Goal: Task Accomplishment & Management: Use online tool/utility

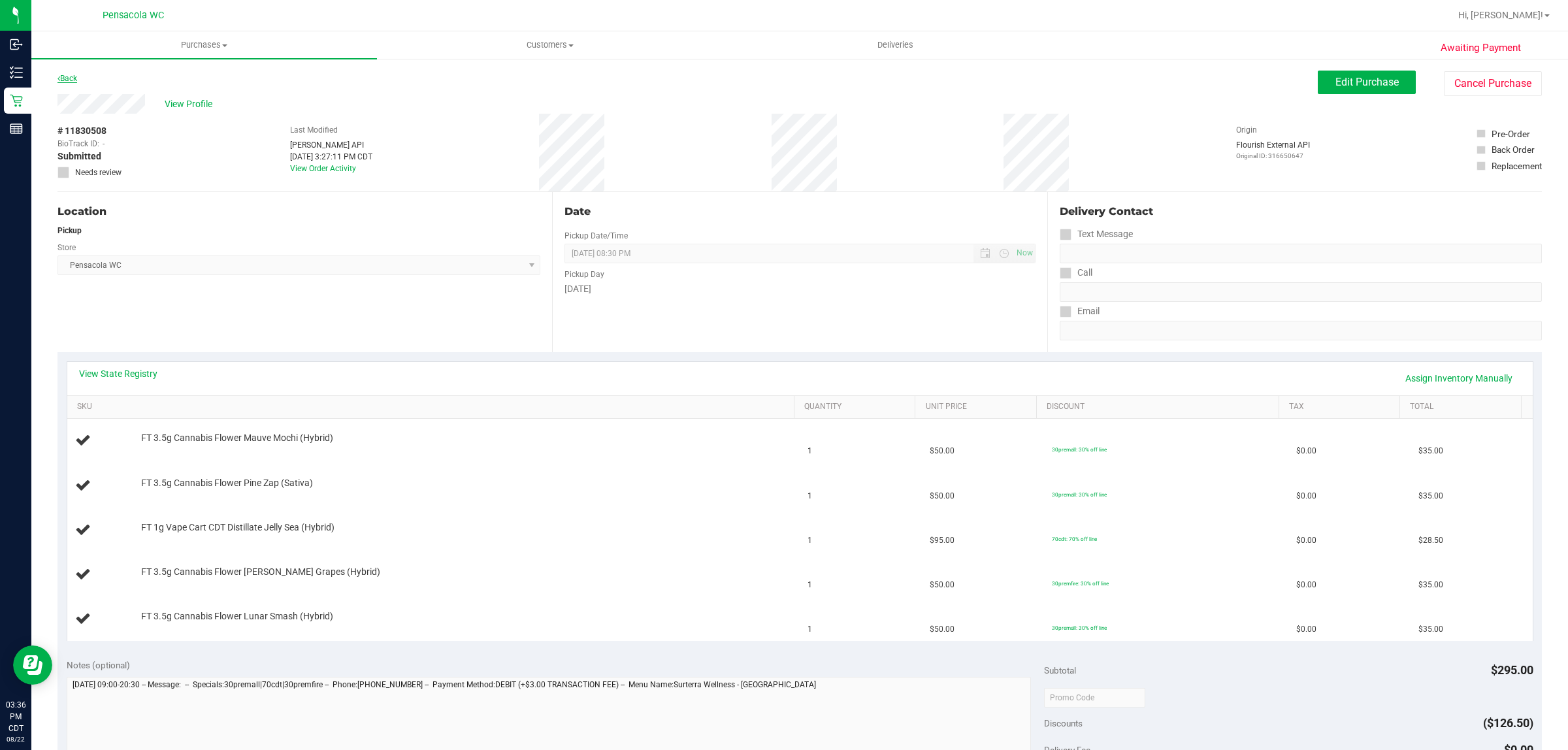
click at [59, 79] on icon at bounding box center [59, 79] width 3 height 8
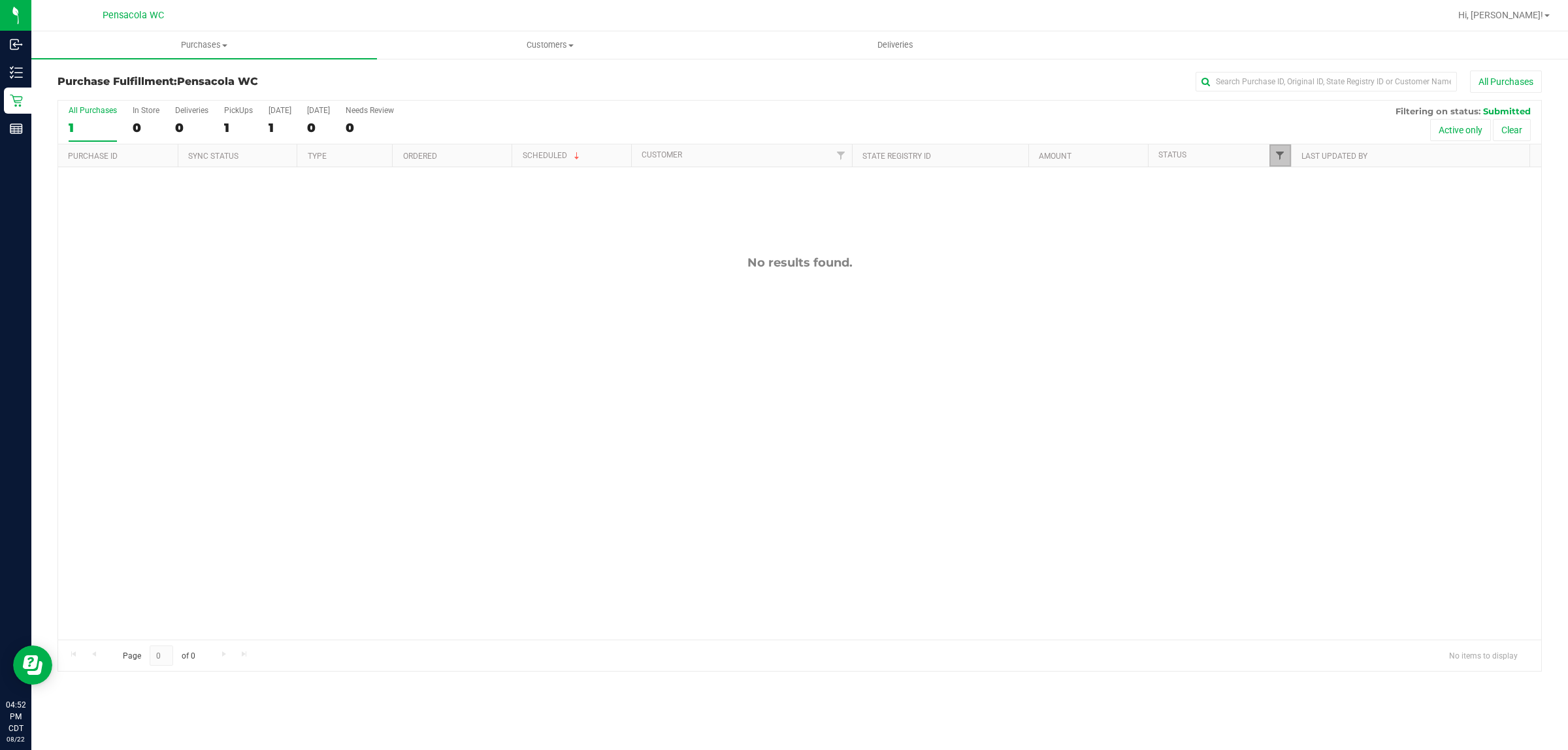
click at [1279, 158] on span "Filter" at bounding box center [1280, 155] width 10 height 10
click at [1286, 301] on input "Packed" at bounding box center [1286, 301] width 9 height 9
checkbox input "true"
click at [1295, 355] on div "2 items selected" at bounding box center [1343, 357] width 127 height 9
click at [1301, 396] on button "Filter" at bounding box center [1308, 385] width 63 height 28
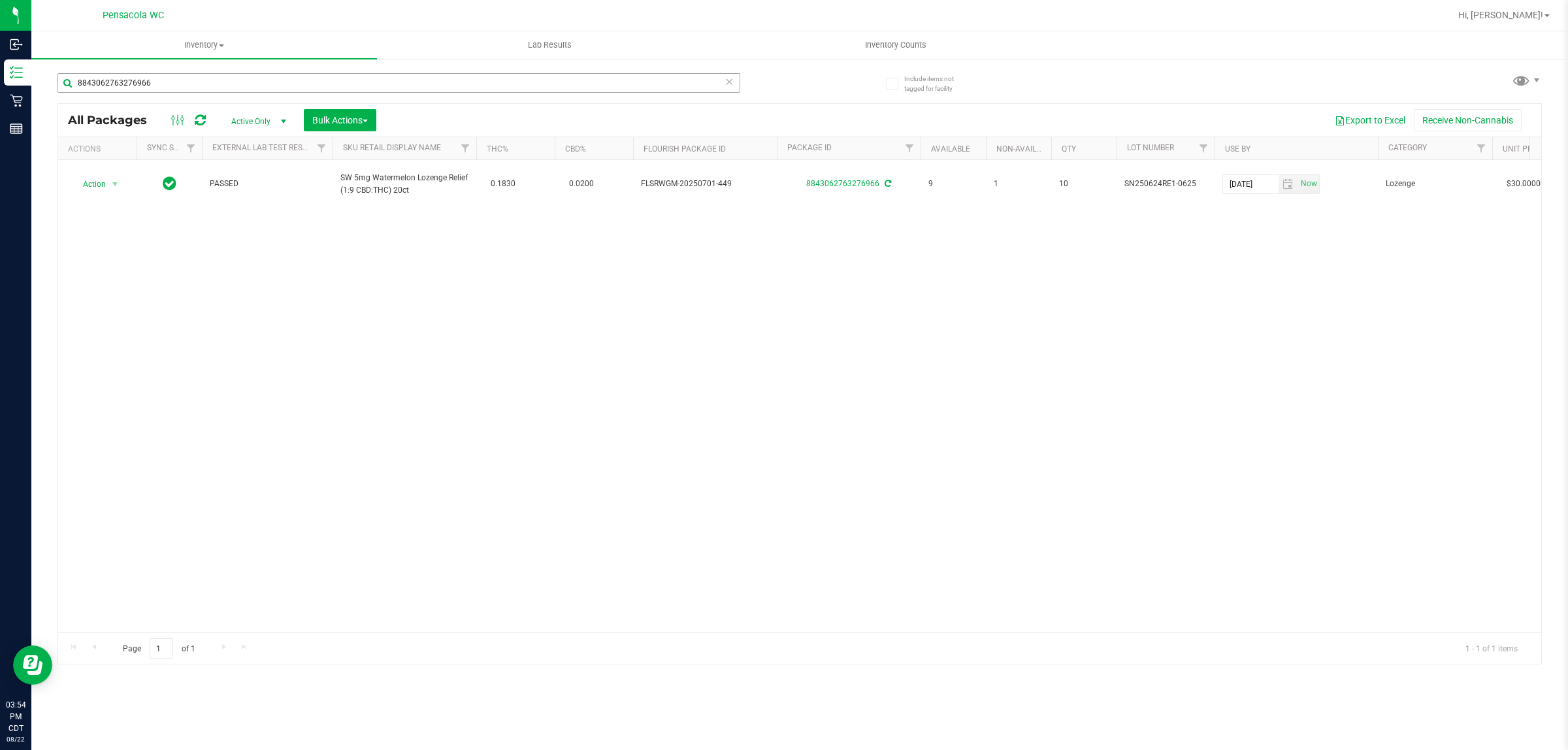
click at [288, 89] on input "8843062763276966" at bounding box center [399, 83] width 683 height 20
type input "1385087917164601"
click at [104, 193] on div at bounding box center [800, 384] width 1483 height 560
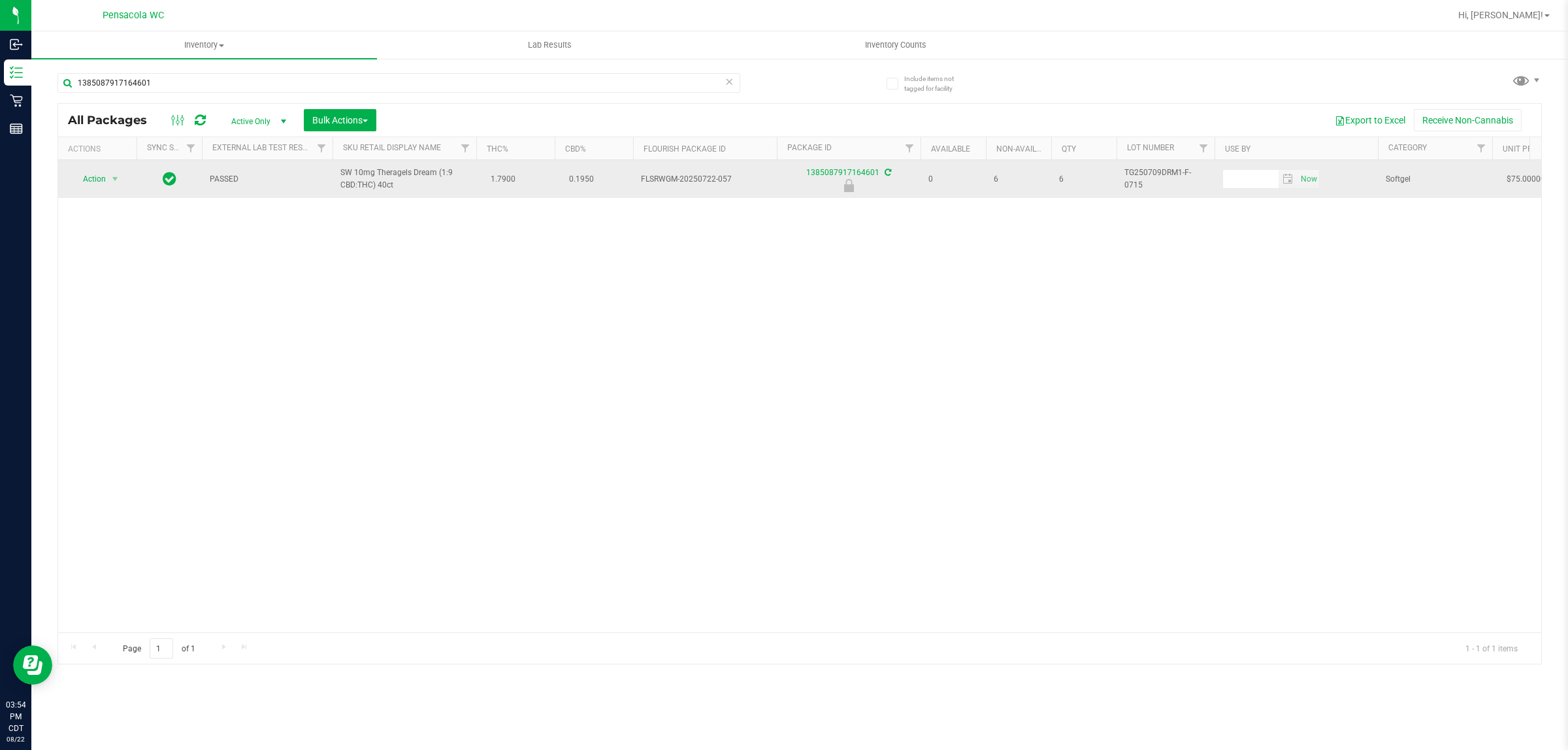
click at [93, 180] on span "Action" at bounding box center [89, 179] width 35 height 18
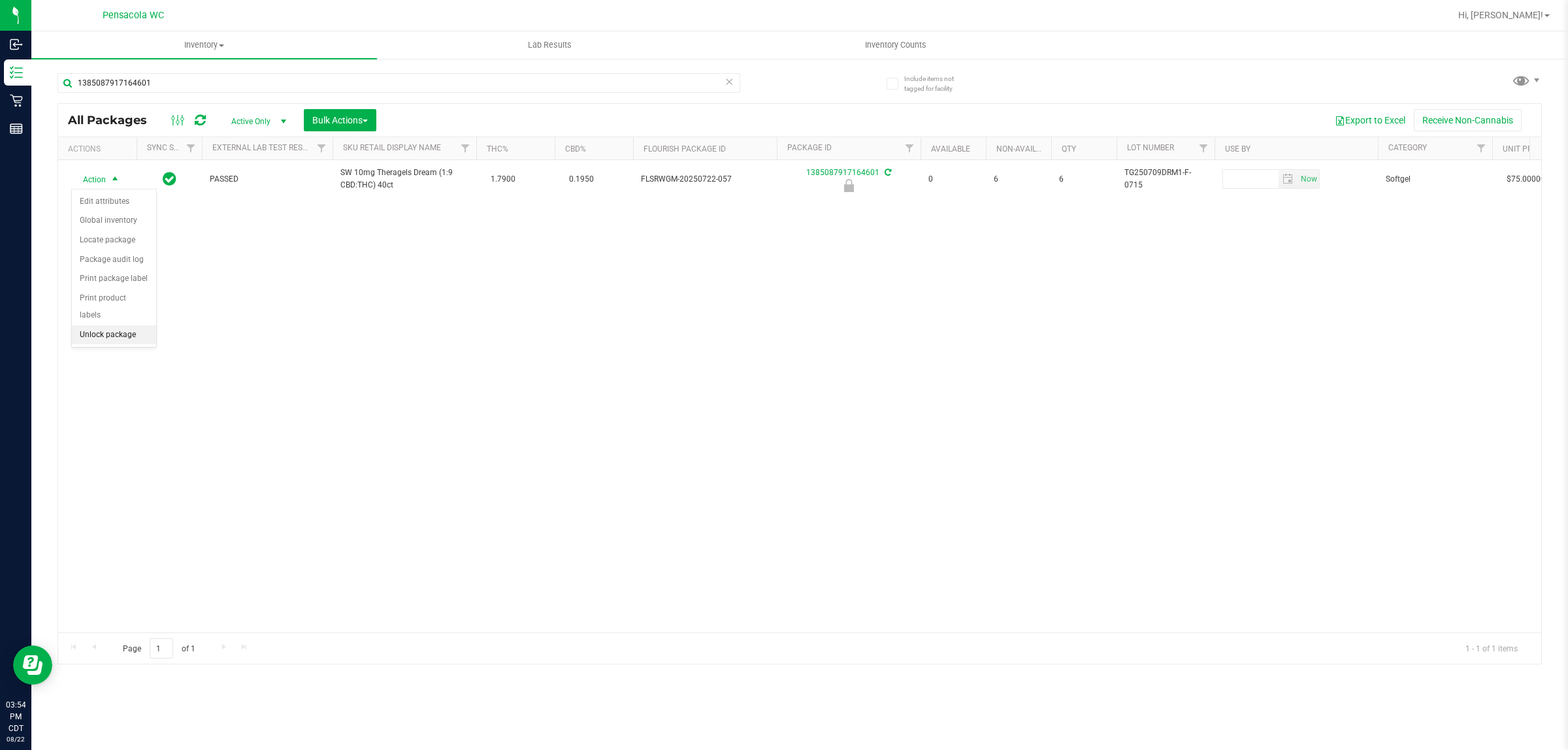
click at [97, 326] on li "Unlock package" at bounding box center [114, 335] width 85 height 20
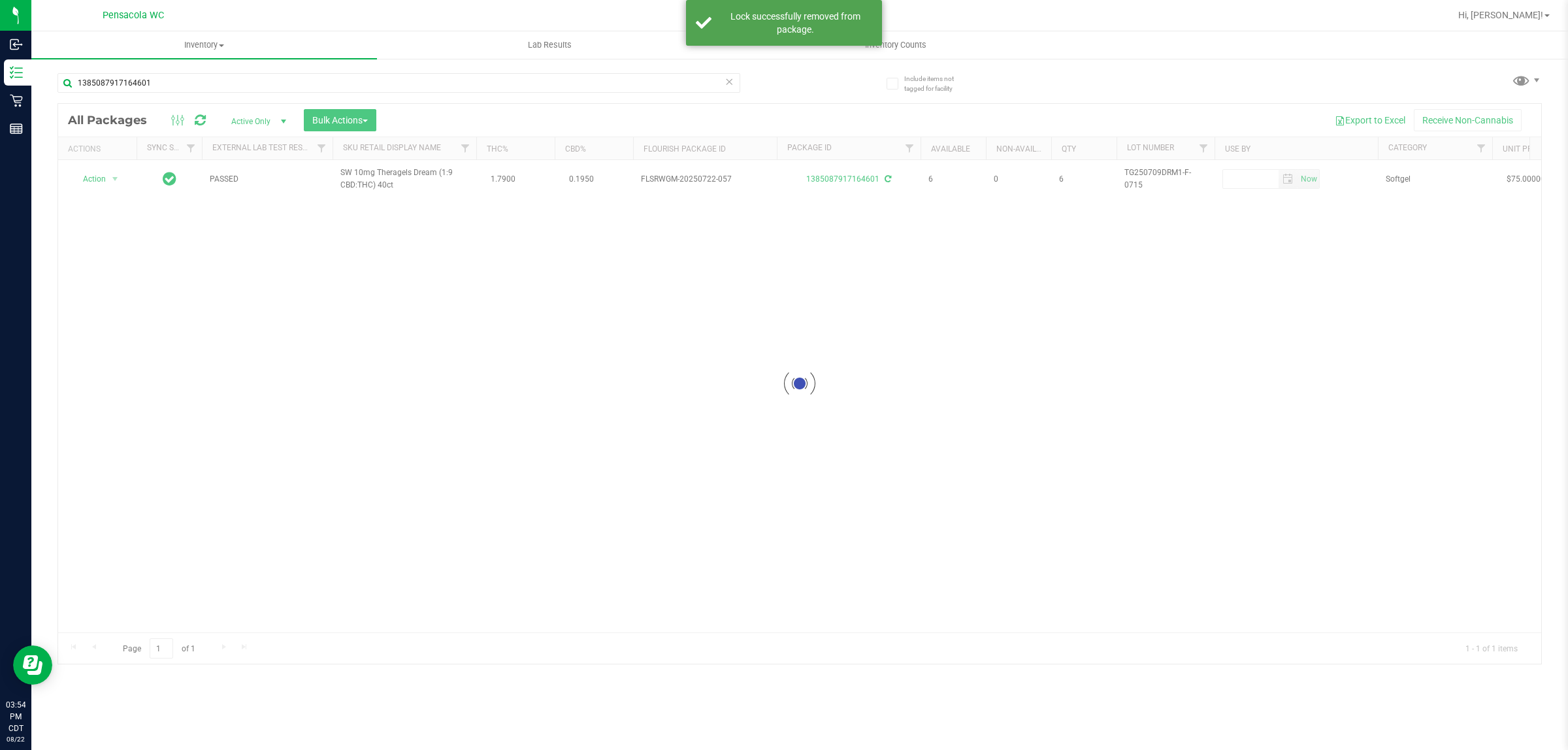
click at [103, 190] on div at bounding box center [800, 384] width 1483 height 560
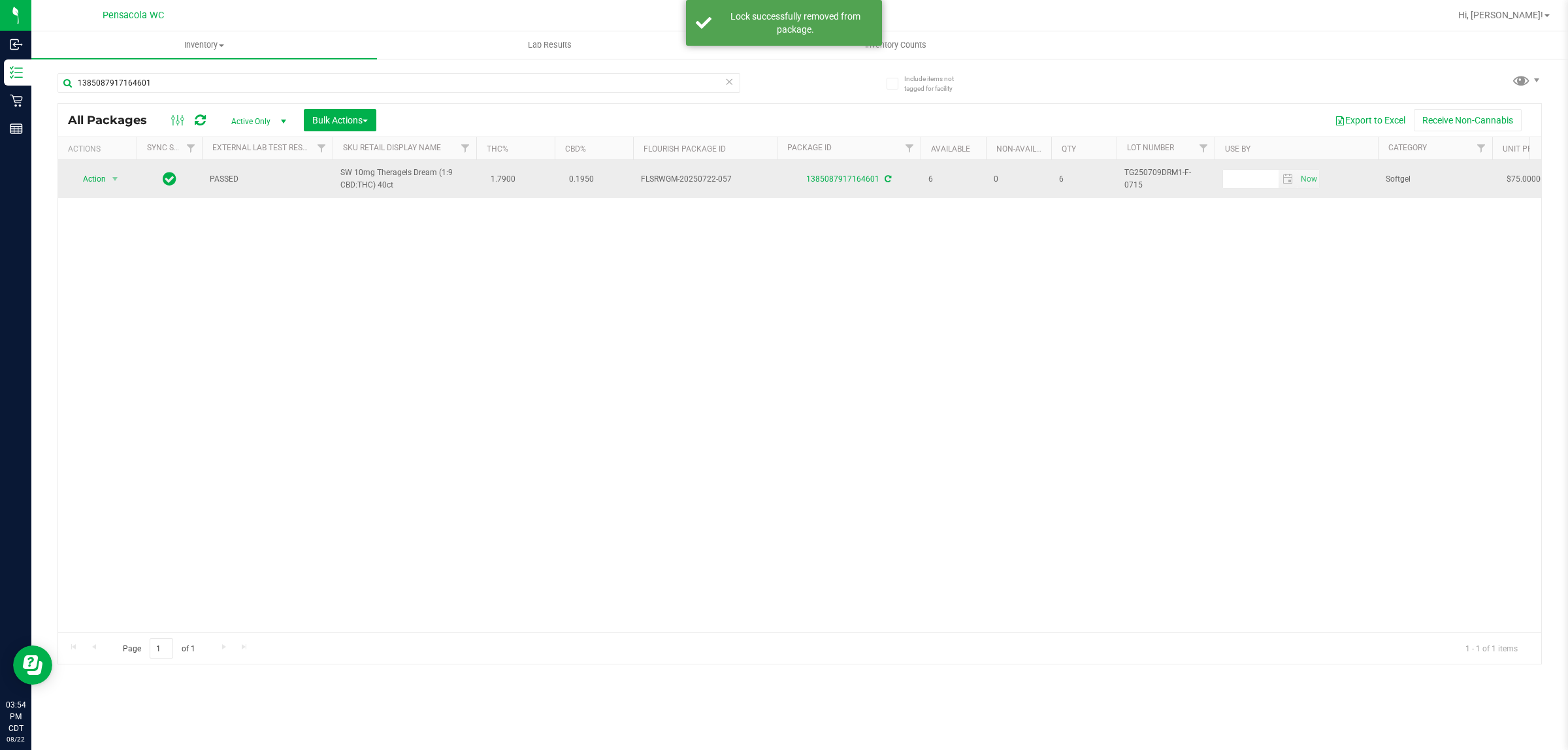
click at [86, 181] on span "Action" at bounding box center [89, 179] width 35 height 18
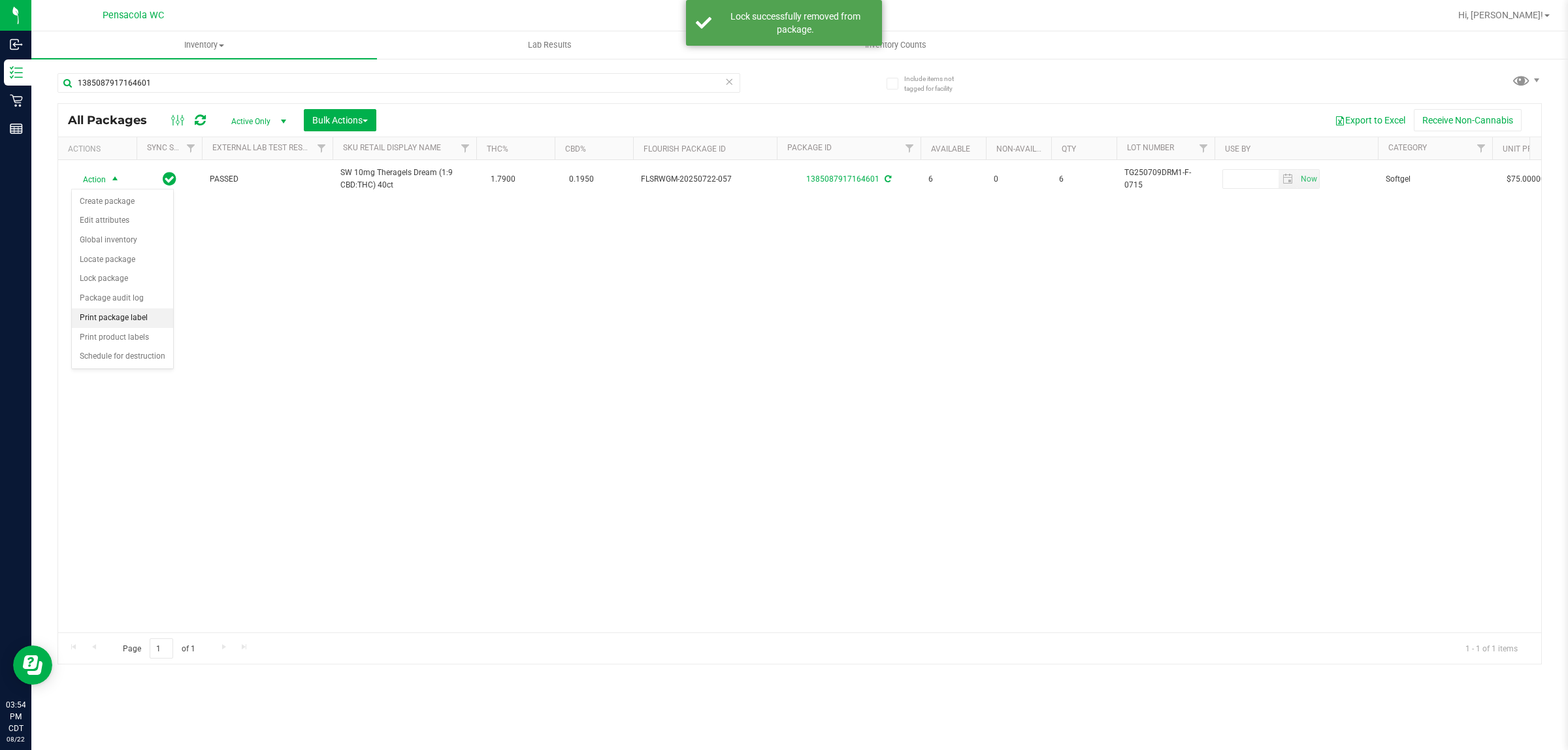
click at [139, 328] on li "Print package label" at bounding box center [122, 318] width 102 height 20
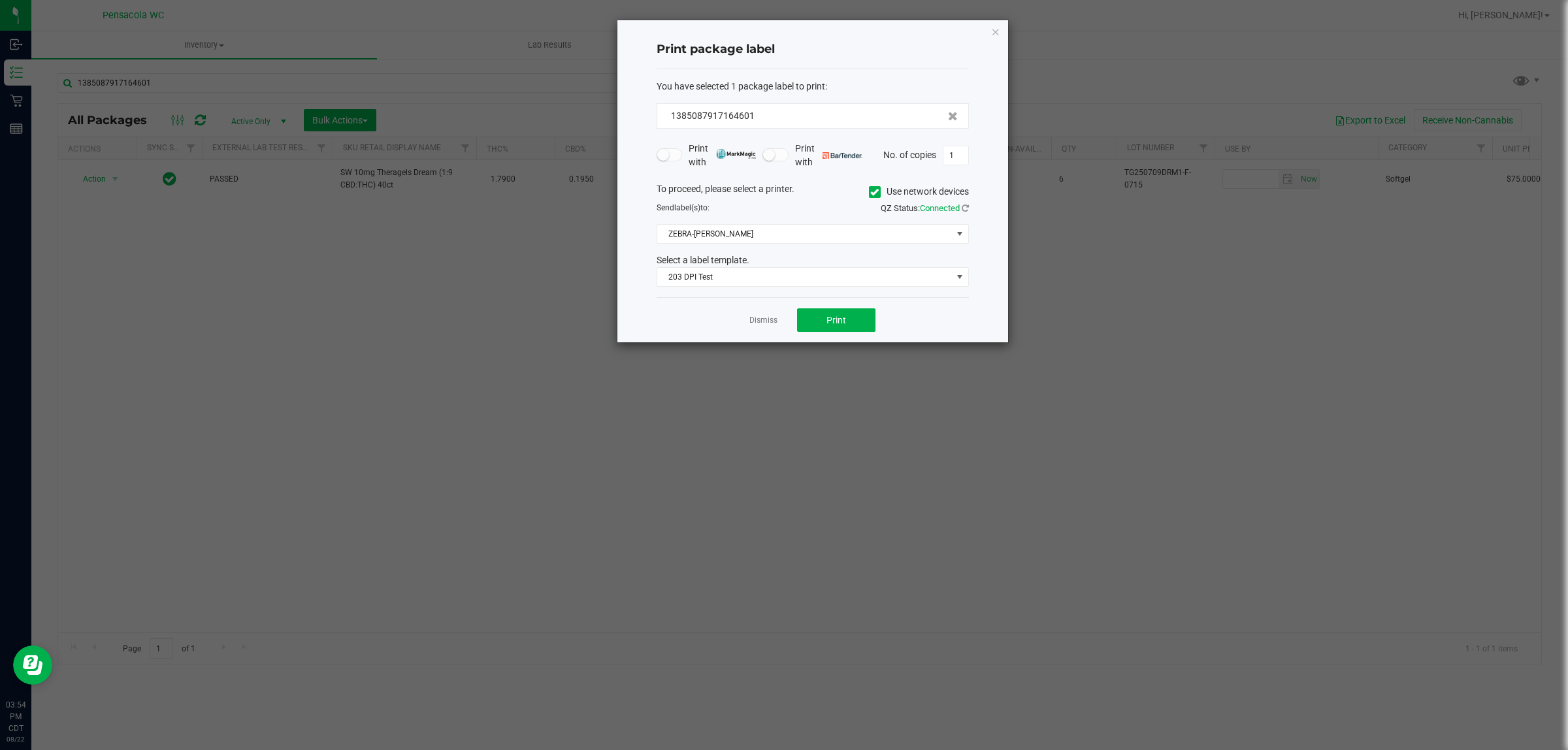
click at [818, 350] on ngb-modal-window "Print package label You have selected 1 package label to print : 13850879171646…" at bounding box center [789, 375] width 1578 height 750
click at [847, 332] on button "Print" at bounding box center [836, 324] width 79 height 24
click at [752, 321] on link "Dismiss" at bounding box center [763, 324] width 28 height 11
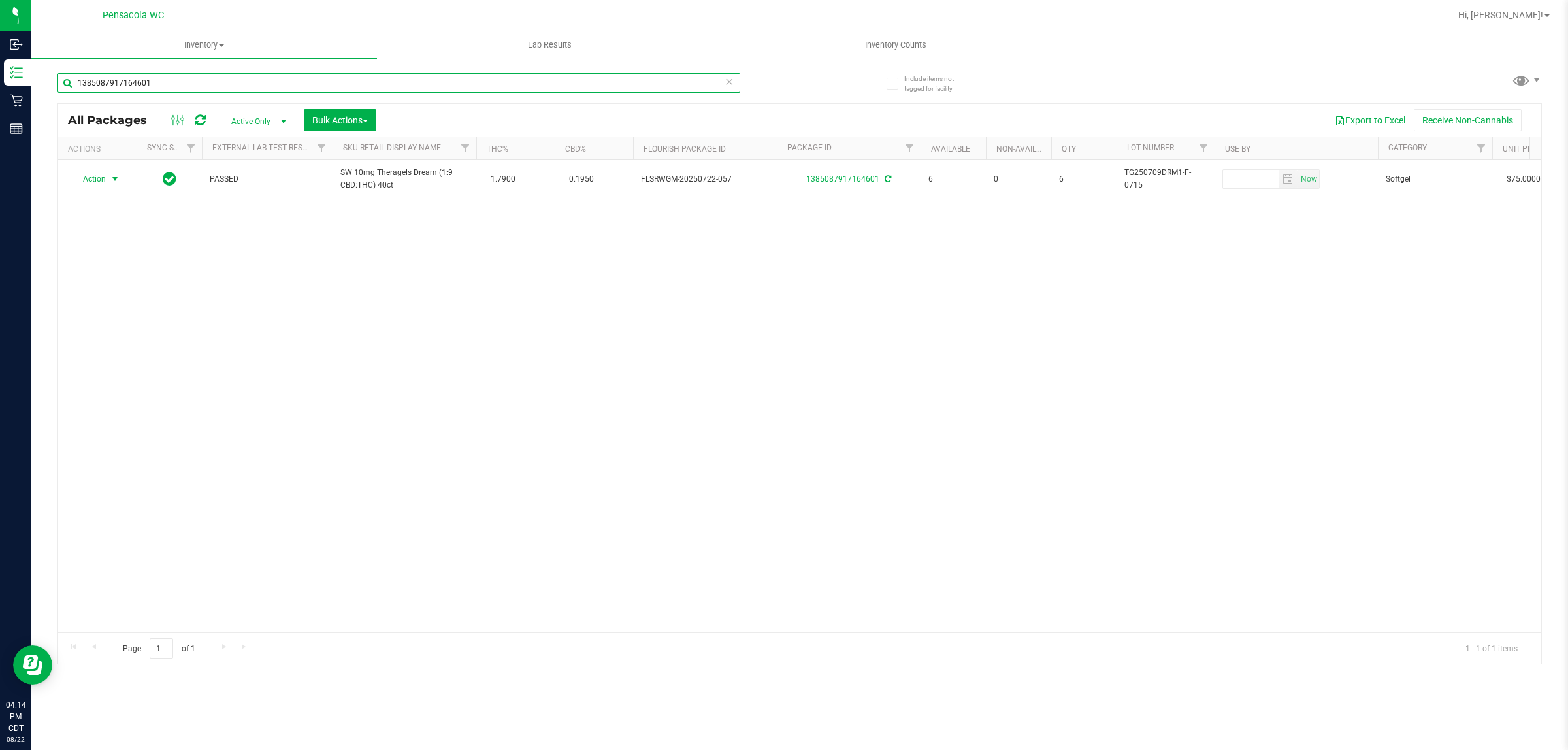
click at [442, 77] on input "1385087917164601" at bounding box center [399, 83] width 683 height 20
drag, startPoint x: 442, startPoint y: 77, endPoint x: 436, endPoint y: 68, distance: 10.8
click at [441, 77] on input "1385087917164601" at bounding box center [399, 83] width 683 height 20
type input "8158326878904936"
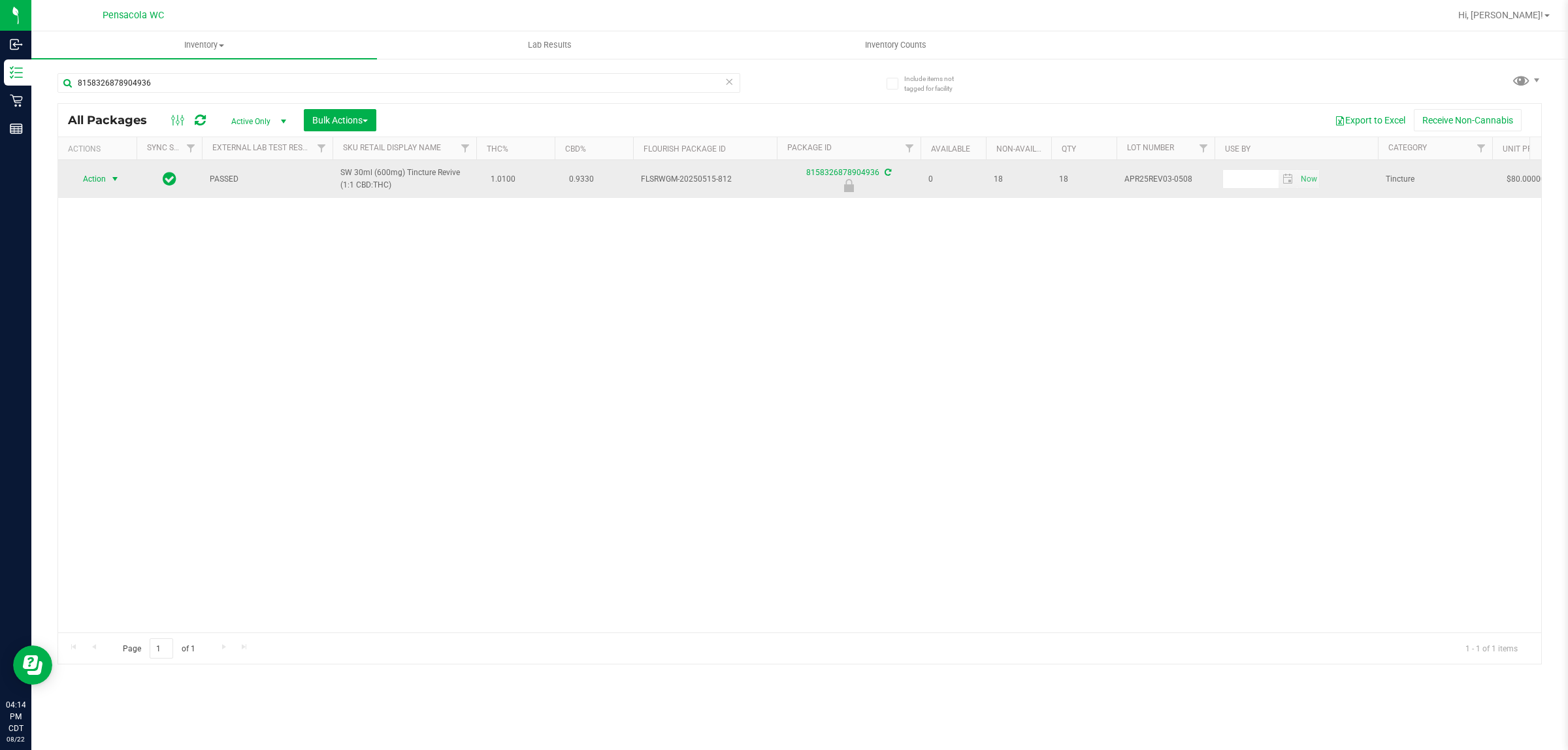
click at [115, 175] on span "select" at bounding box center [114, 179] width 10 height 10
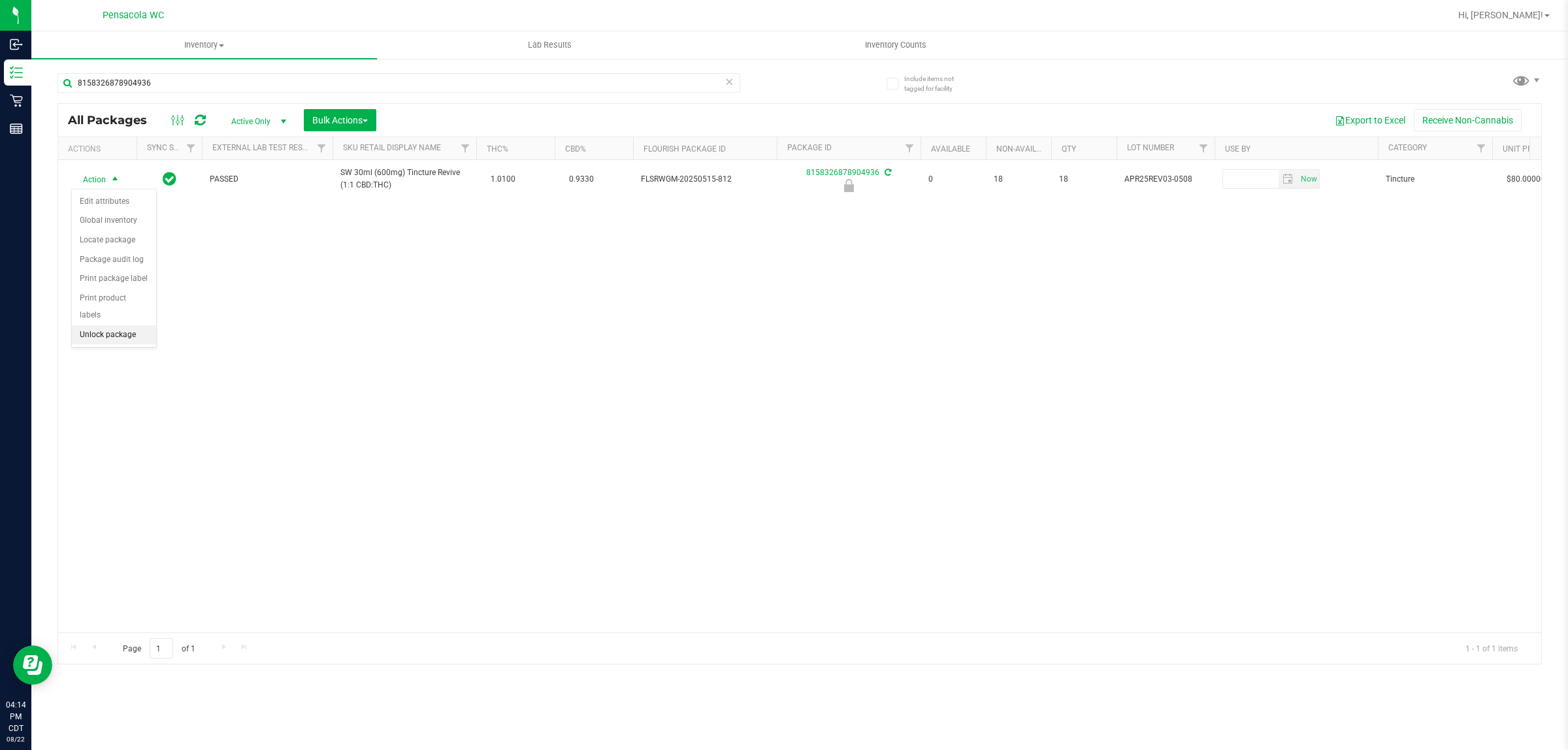
click at [112, 326] on li "Unlock package" at bounding box center [114, 335] width 85 height 20
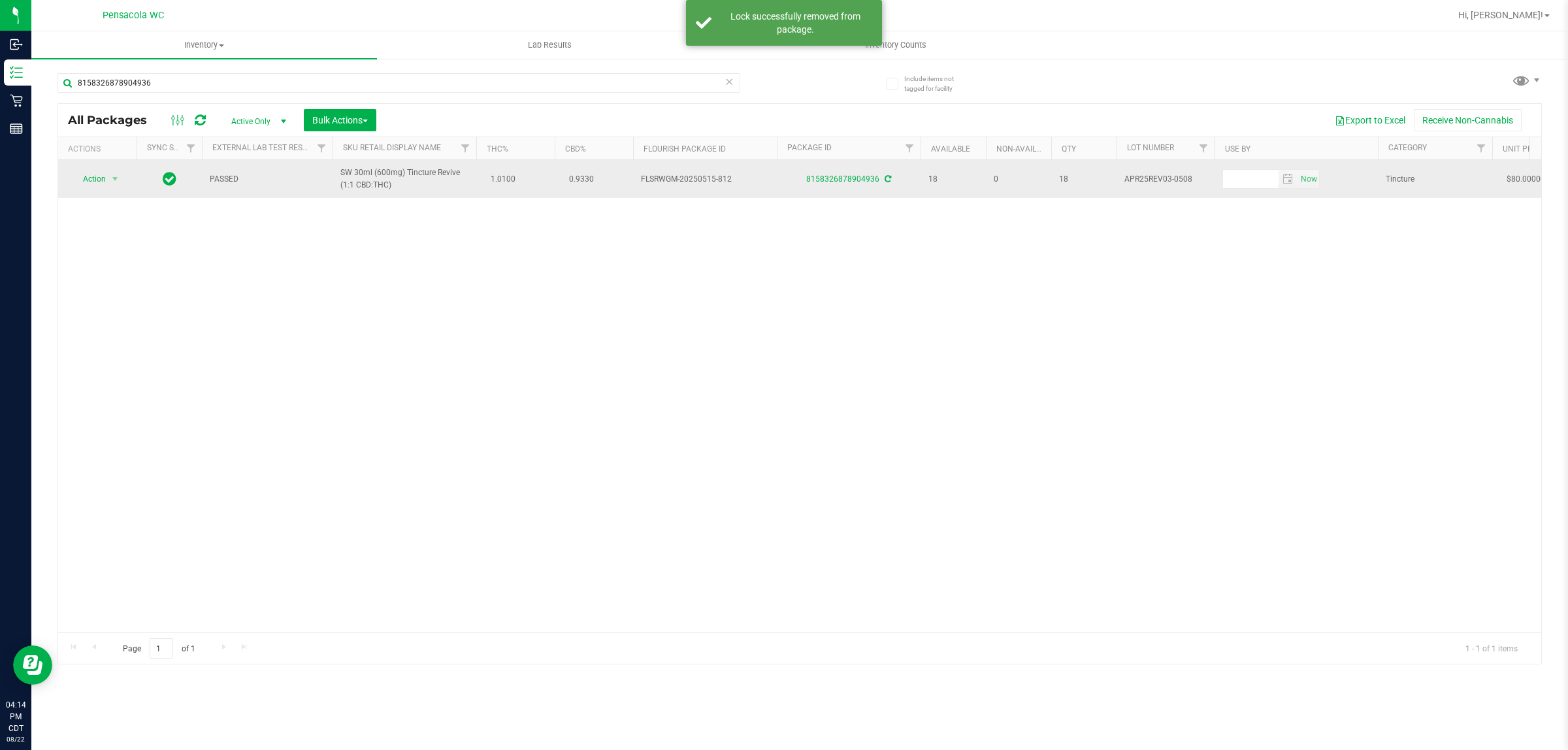
click at [93, 180] on span "Action" at bounding box center [89, 179] width 35 height 18
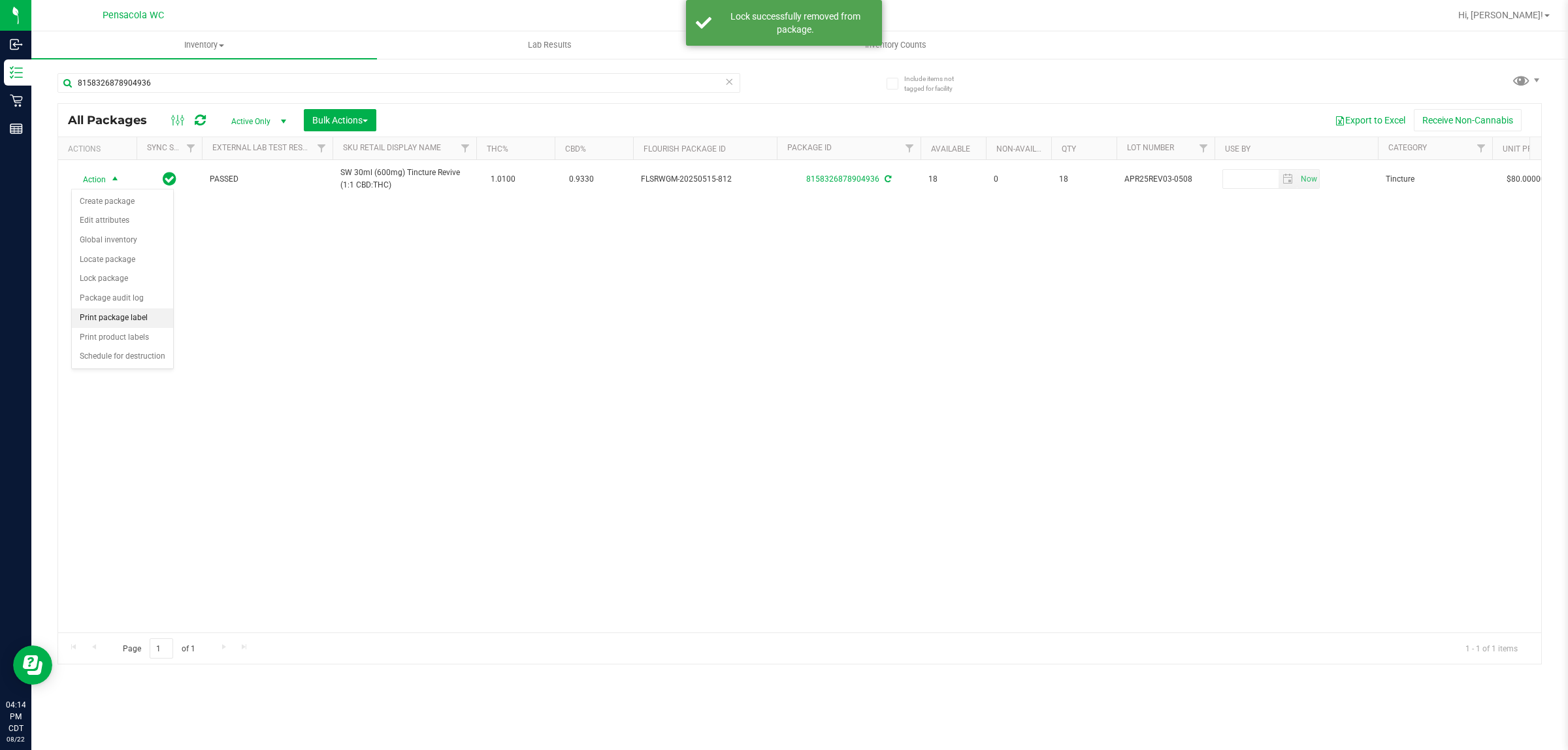
click at [147, 315] on li "Print package label" at bounding box center [122, 318] width 102 height 20
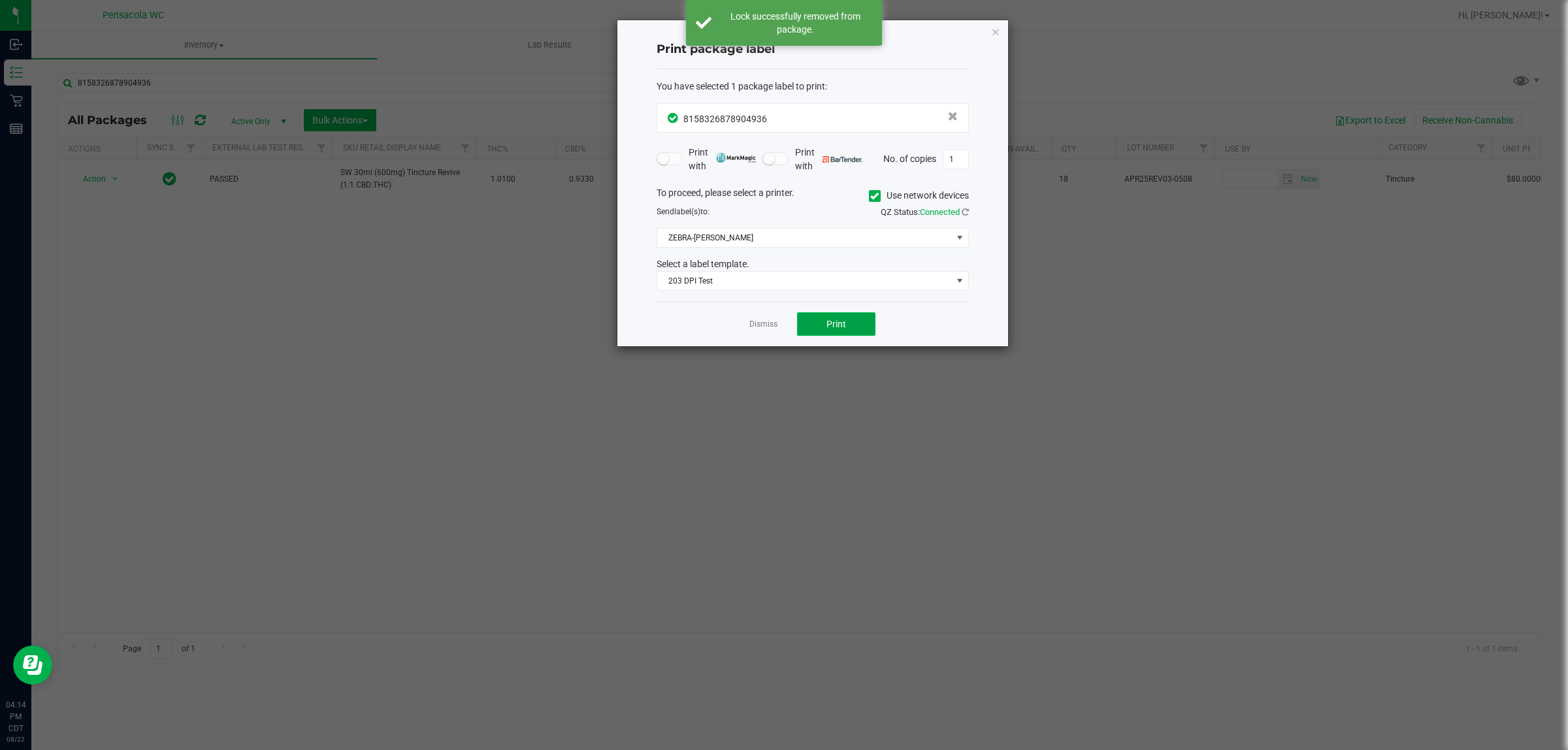
click at [864, 331] on button "Print" at bounding box center [836, 324] width 79 height 24
click at [763, 322] on link "Dismiss" at bounding box center [763, 324] width 28 height 11
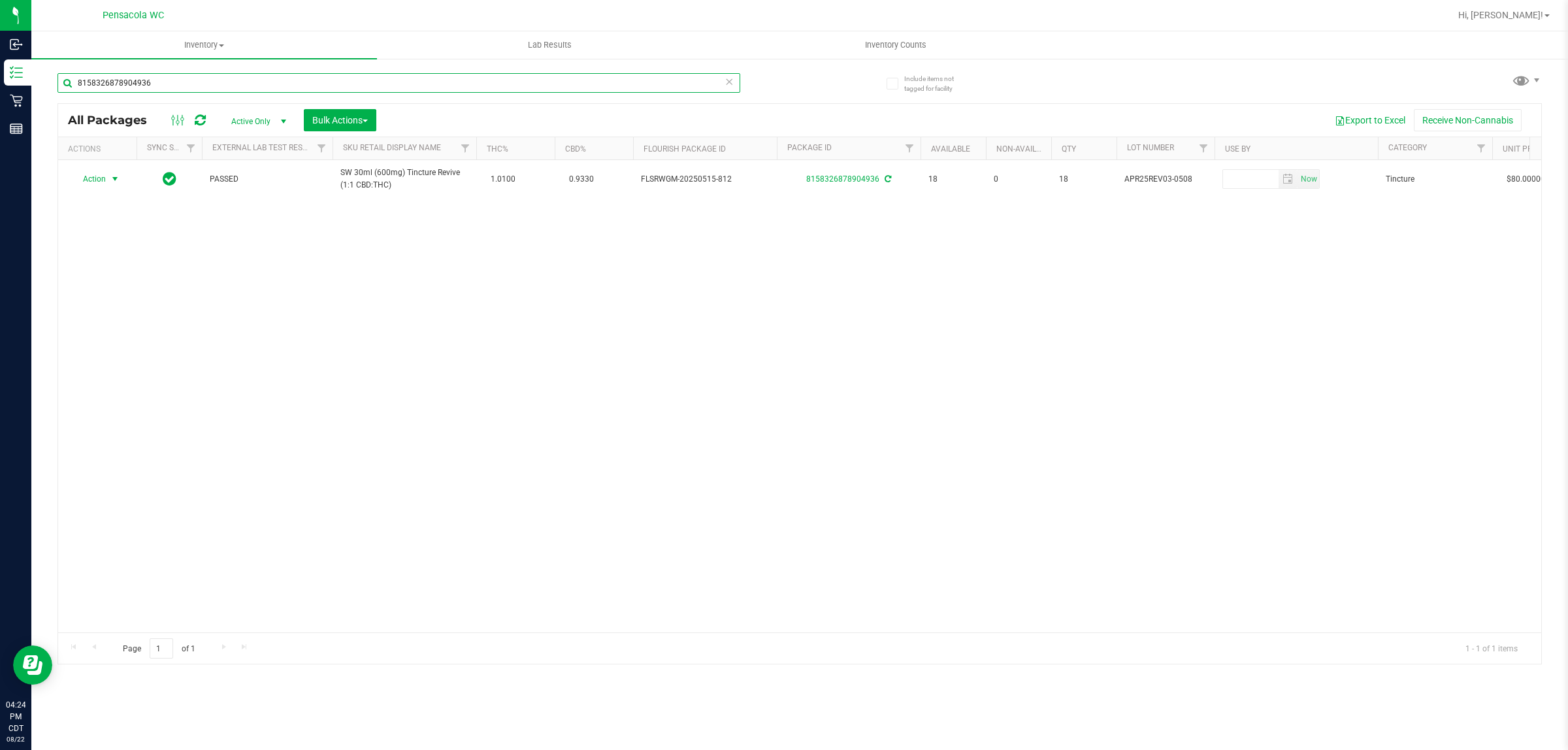
click at [173, 79] on input "8158326878904936" at bounding box center [399, 83] width 683 height 20
drag, startPoint x: 173, startPoint y: 79, endPoint x: 139, endPoint y: 18, distance: 69.8
click at [174, 79] on input "8158326878904936" at bounding box center [399, 83] width 683 height 20
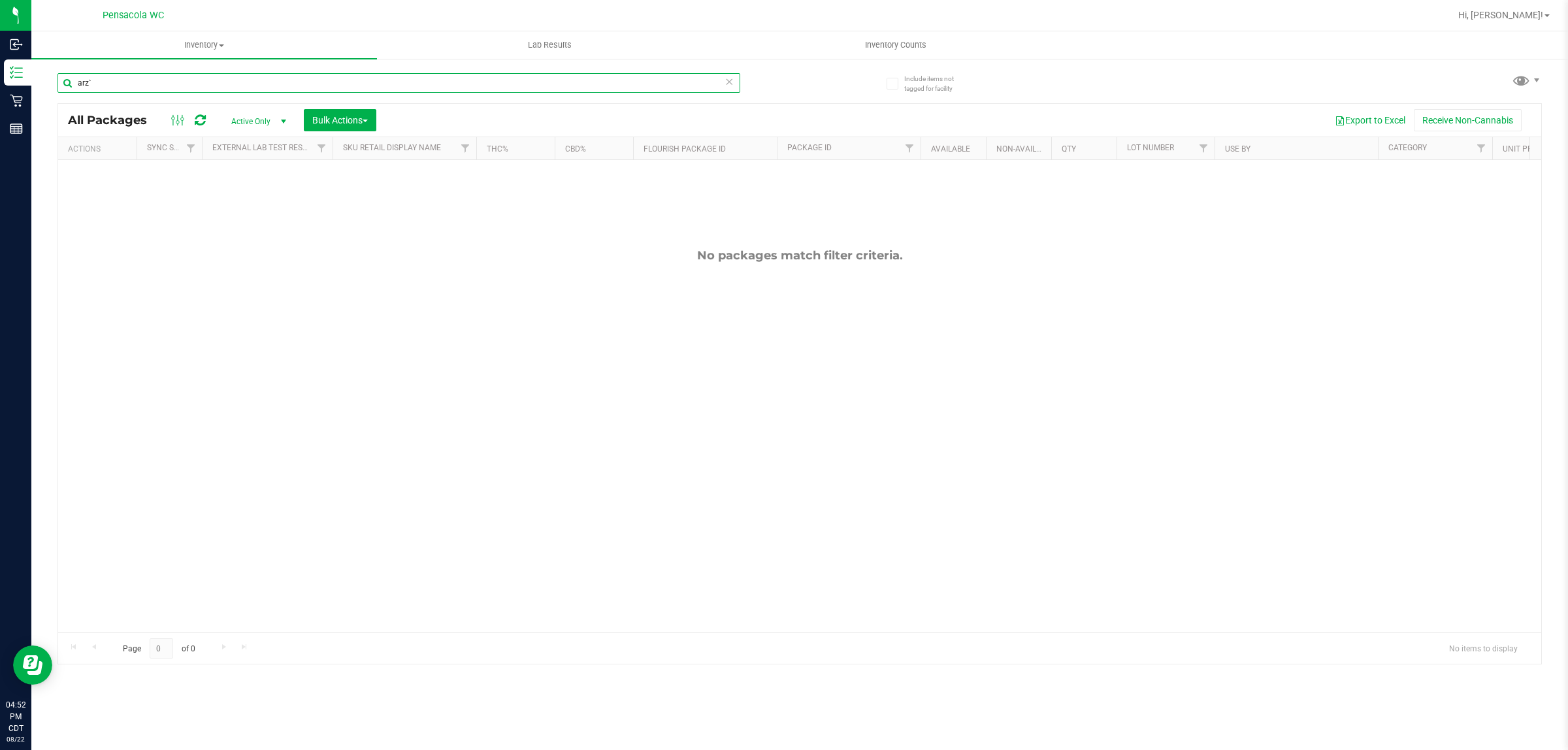
type input "arz`"
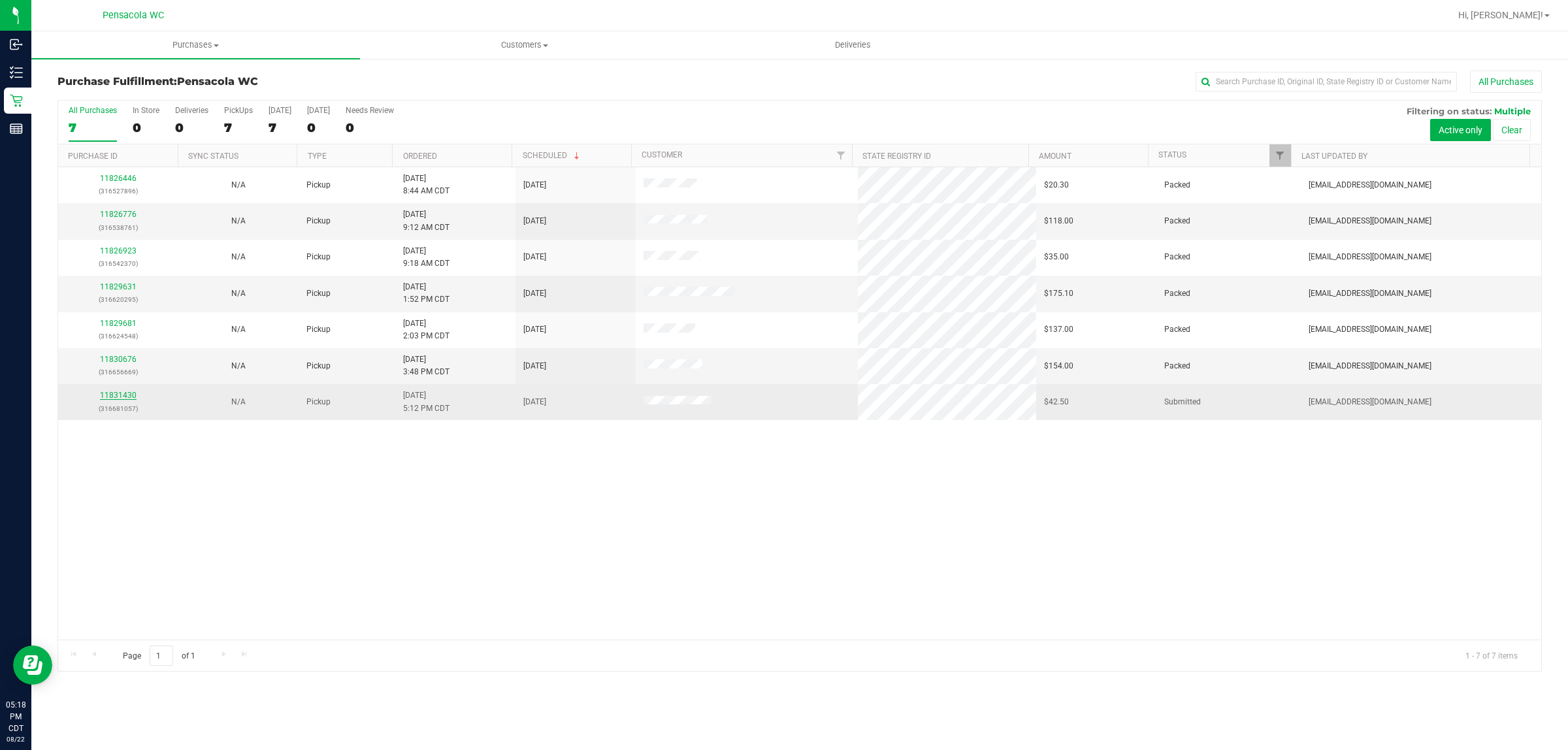
click at [118, 400] on link "11831430" at bounding box center [118, 395] width 37 height 9
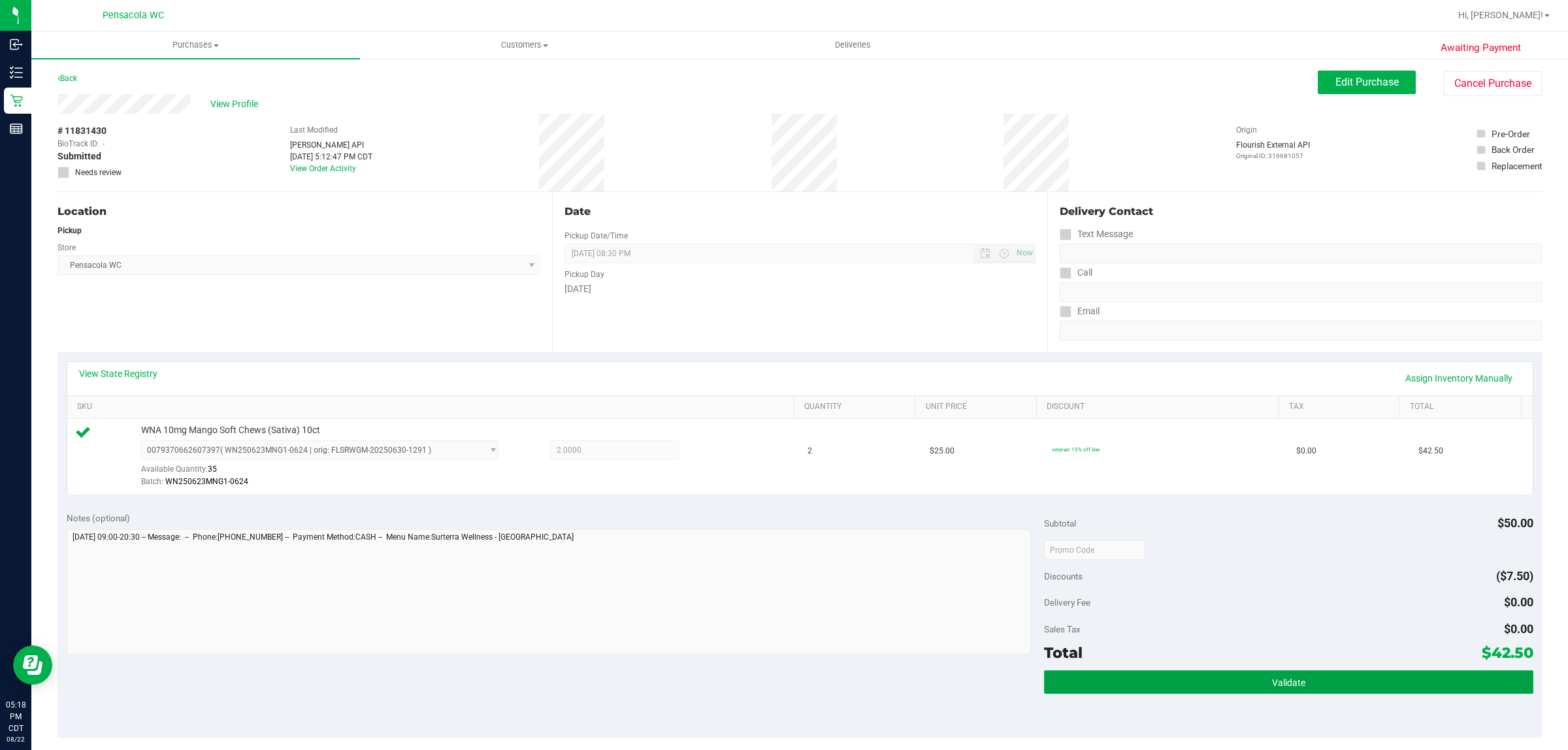
click at [1288, 671] on button "Validate" at bounding box center [1289, 682] width 489 height 24
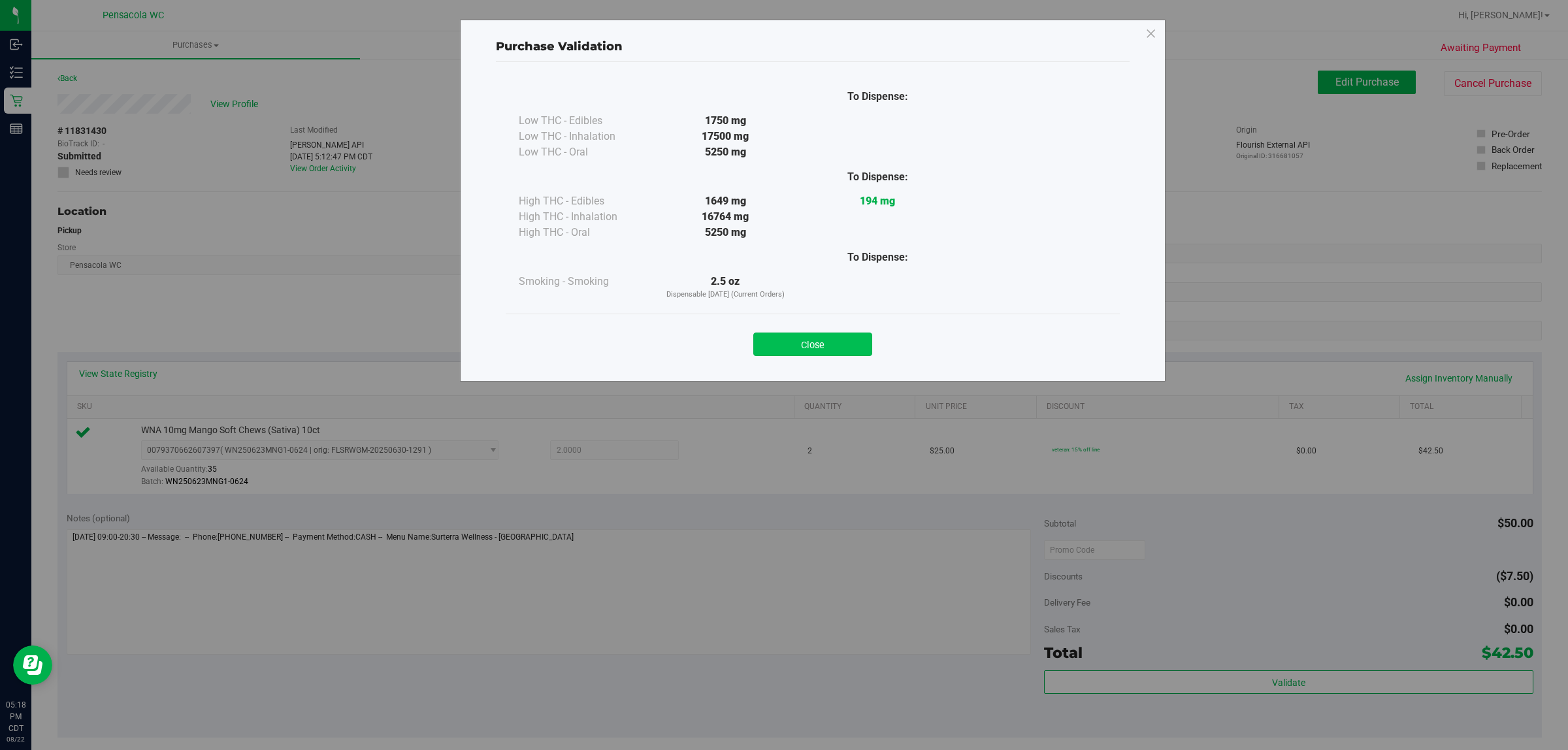
click at [849, 350] on button "Close" at bounding box center [813, 344] width 119 height 24
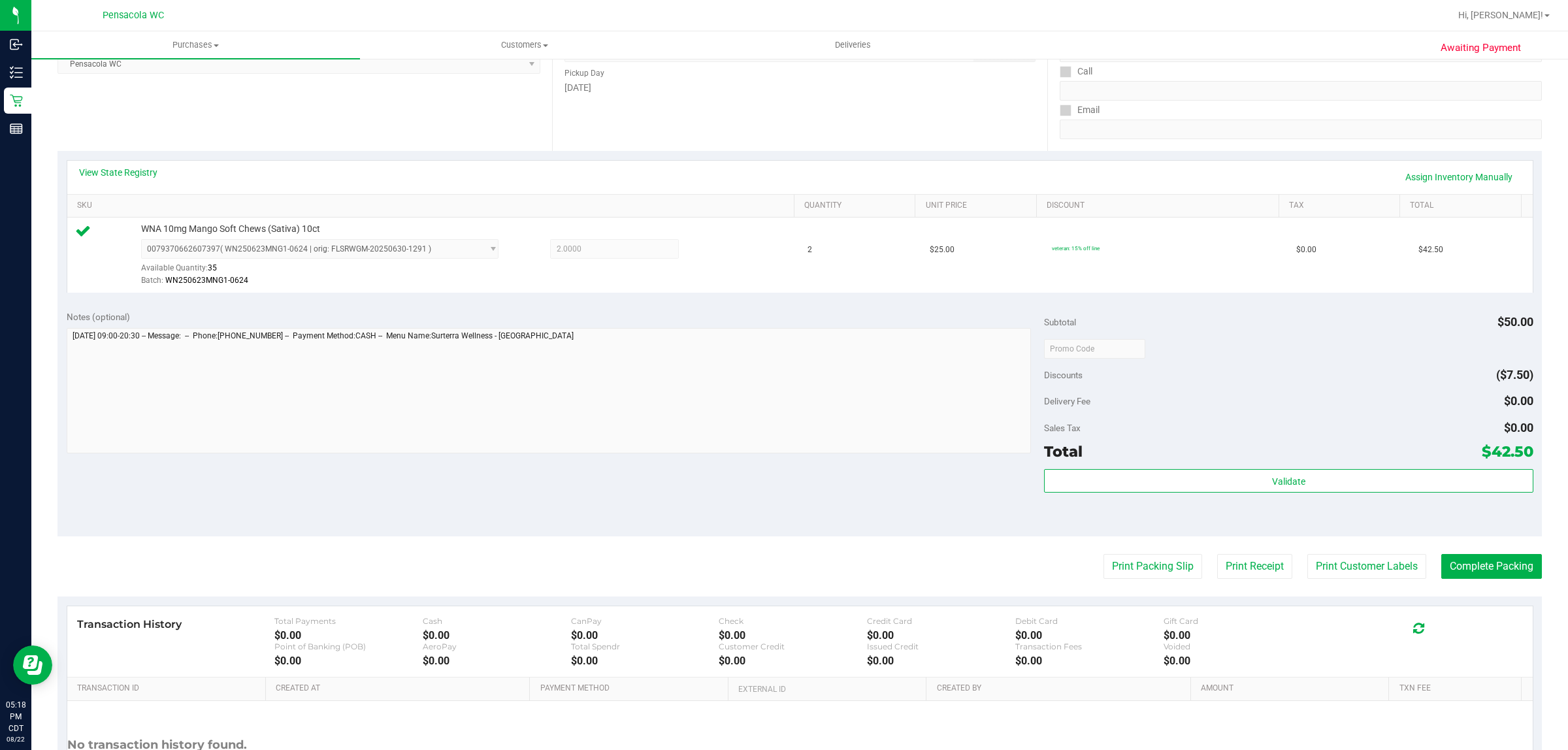
scroll to position [263, 0]
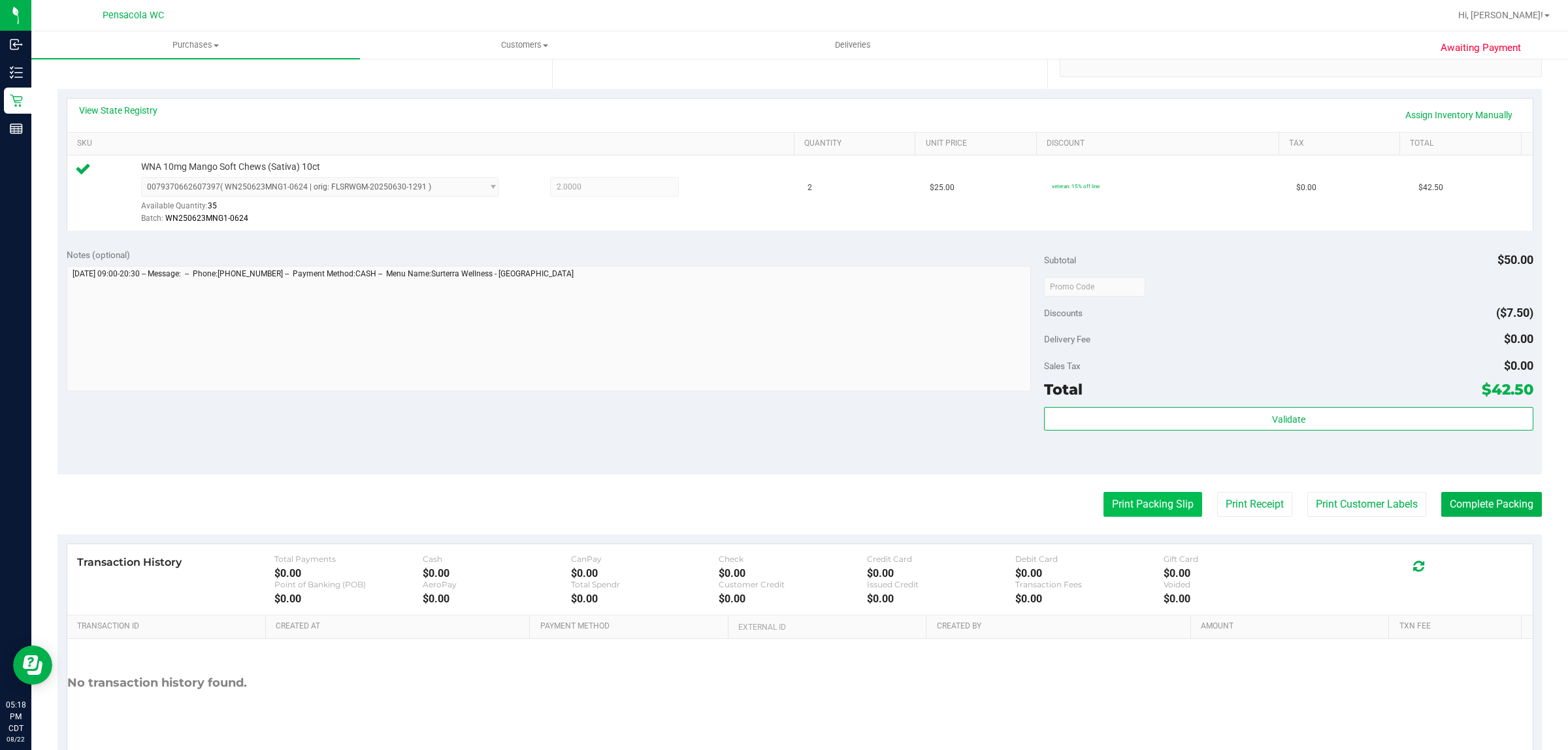
click at [1138, 502] on button "Print Packing Slip" at bounding box center [1153, 504] width 99 height 25
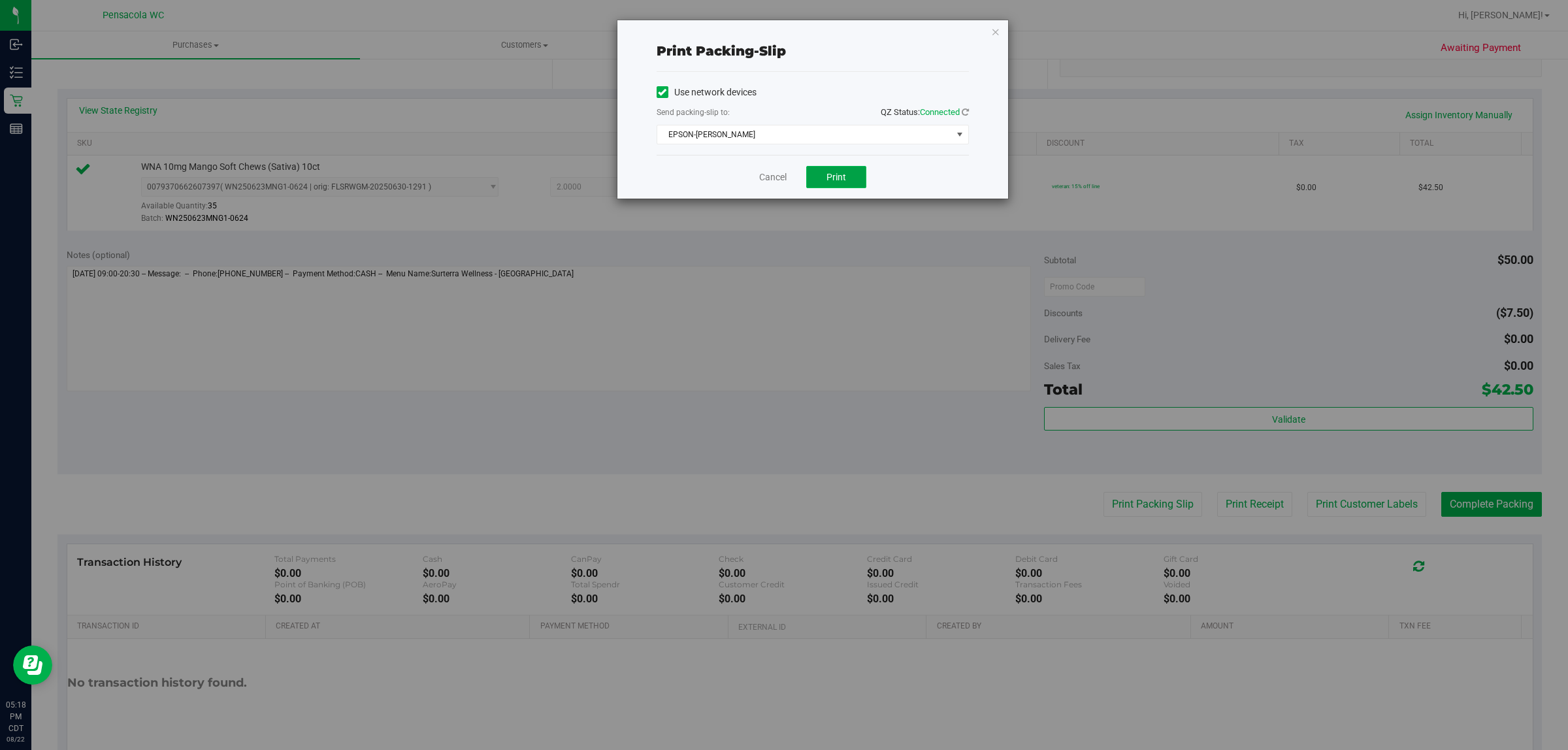
click at [833, 182] on span "Print" at bounding box center [836, 177] width 20 height 10
click at [995, 30] on icon "button" at bounding box center [996, 31] width 9 height 16
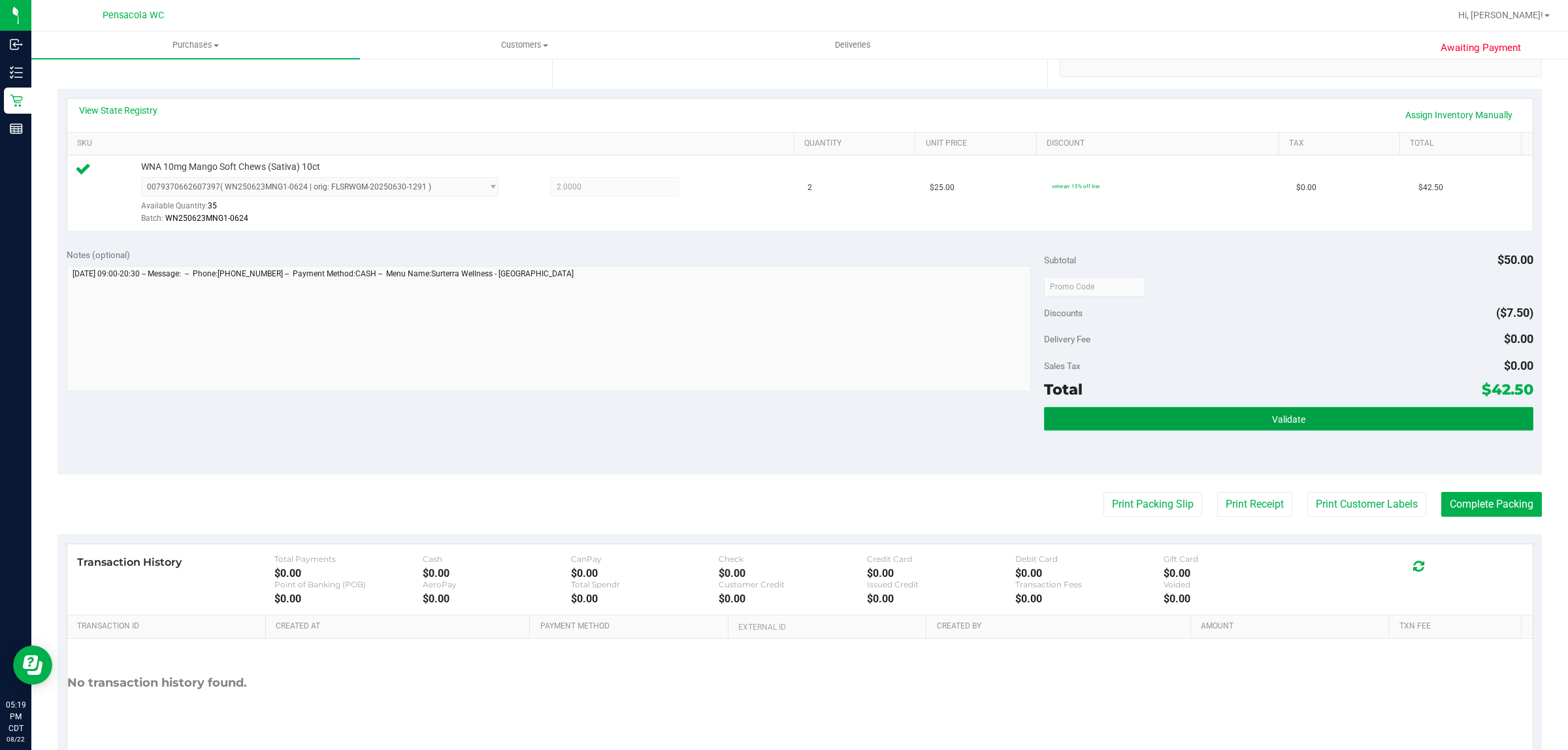
click at [1259, 415] on button "Validate" at bounding box center [1289, 418] width 489 height 24
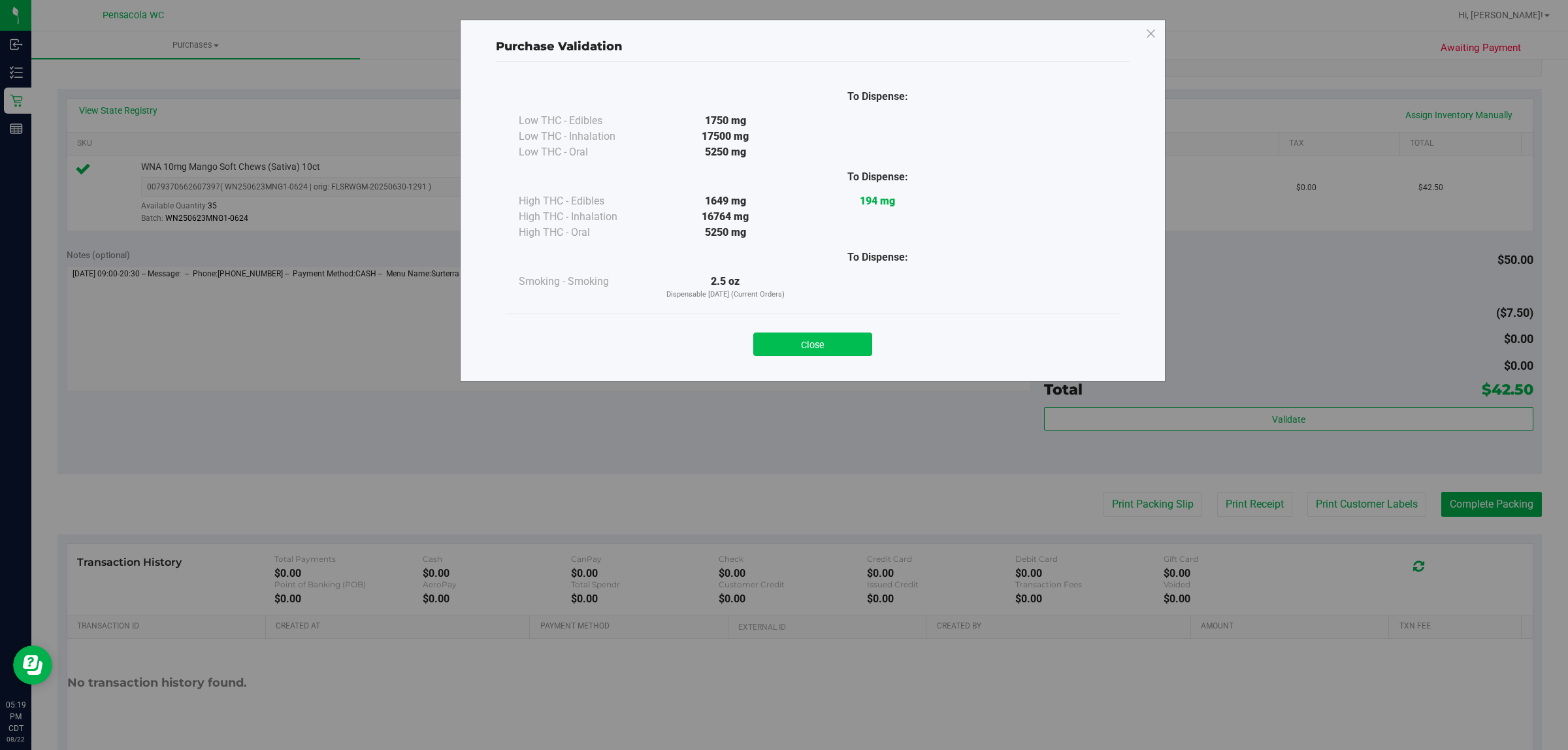
click at [847, 335] on button "Close" at bounding box center [813, 344] width 119 height 24
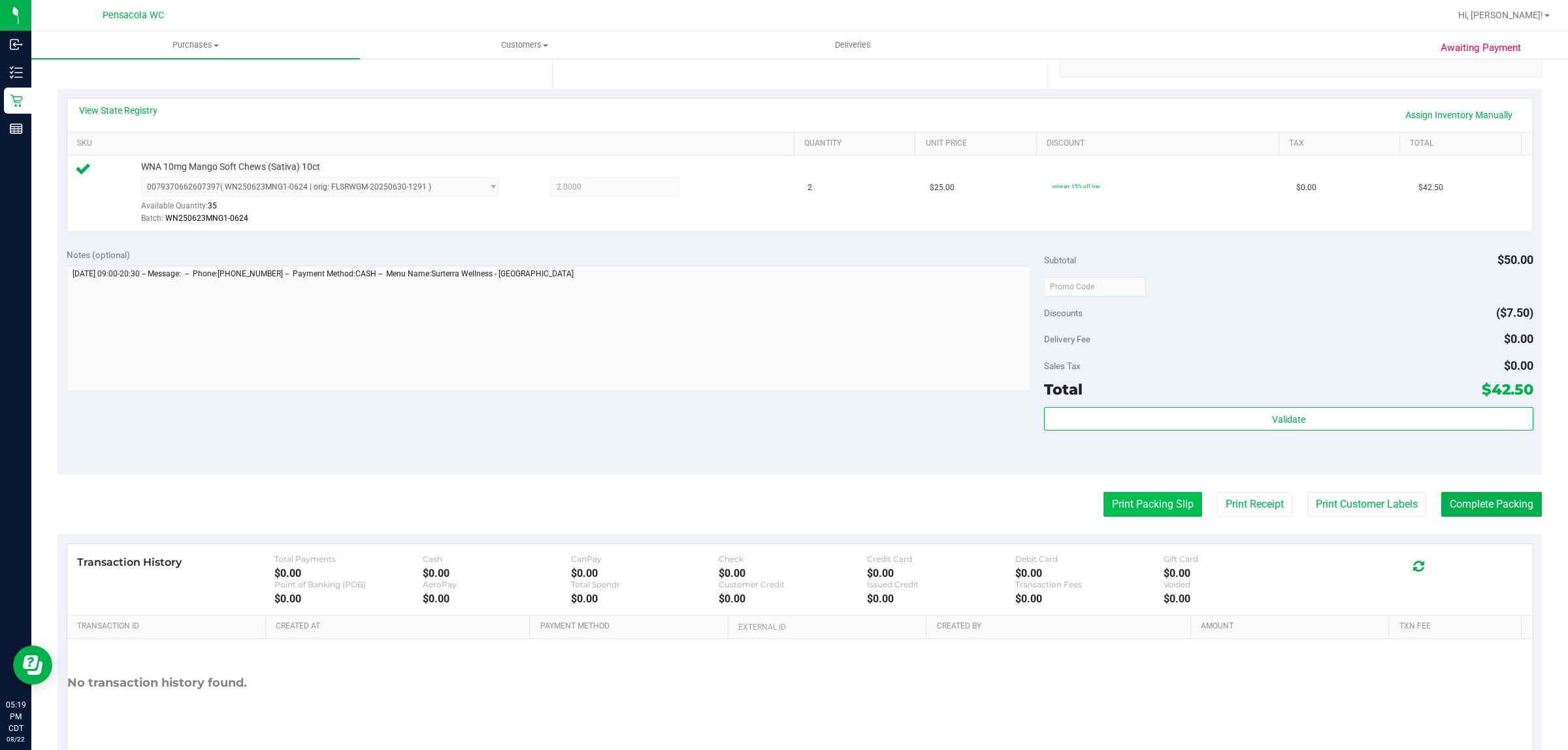
click at [1157, 501] on button "Print Packing Slip" at bounding box center [1153, 504] width 99 height 25
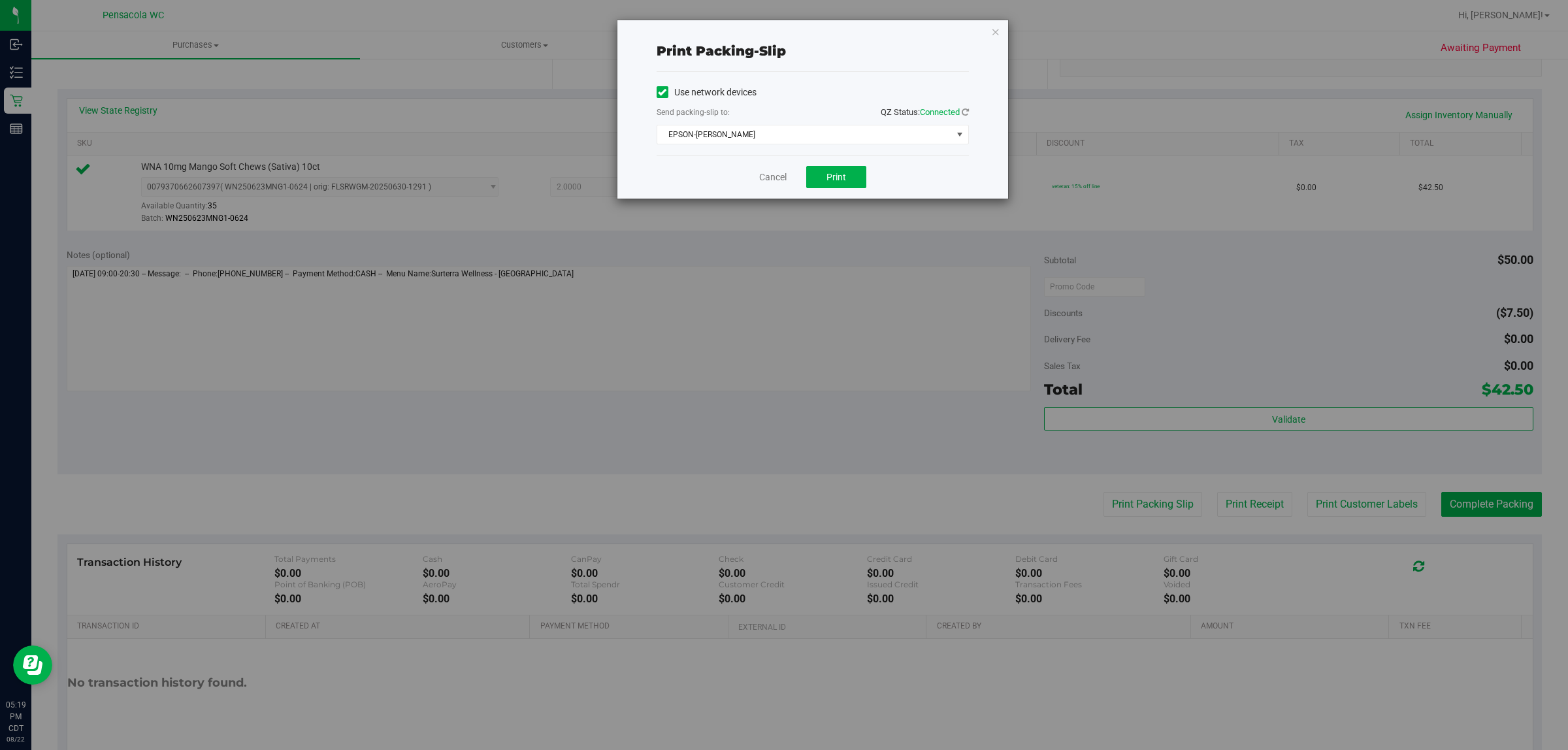
click at [967, 31] on div "Print packing-slip" at bounding box center [812, 51] width 312 height 41
click at [996, 24] on icon "button" at bounding box center [996, 31] width 9 height 16
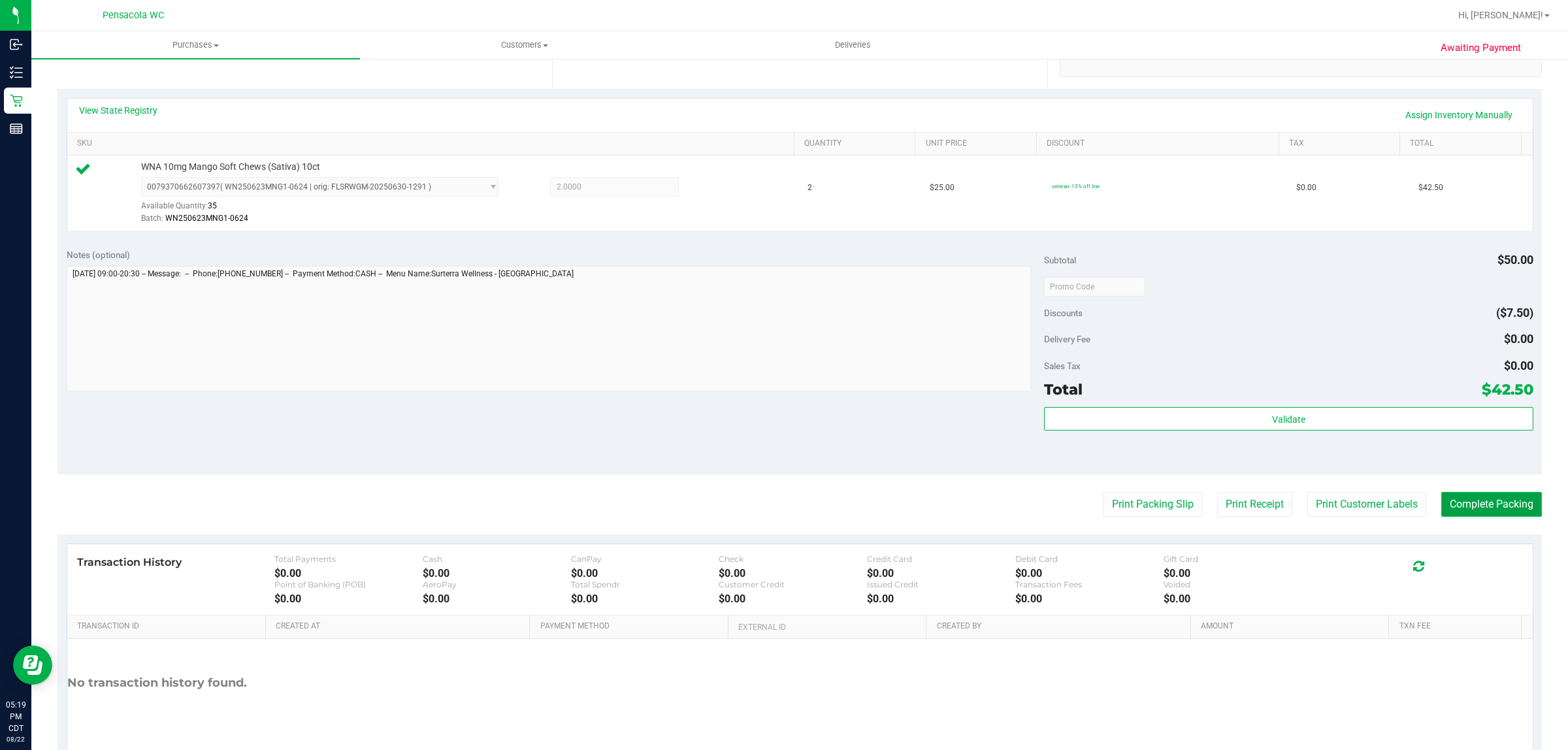
click at [1487, 504] on button "Complete Packing" at bounding box center [1492, 504] width 101 height 25
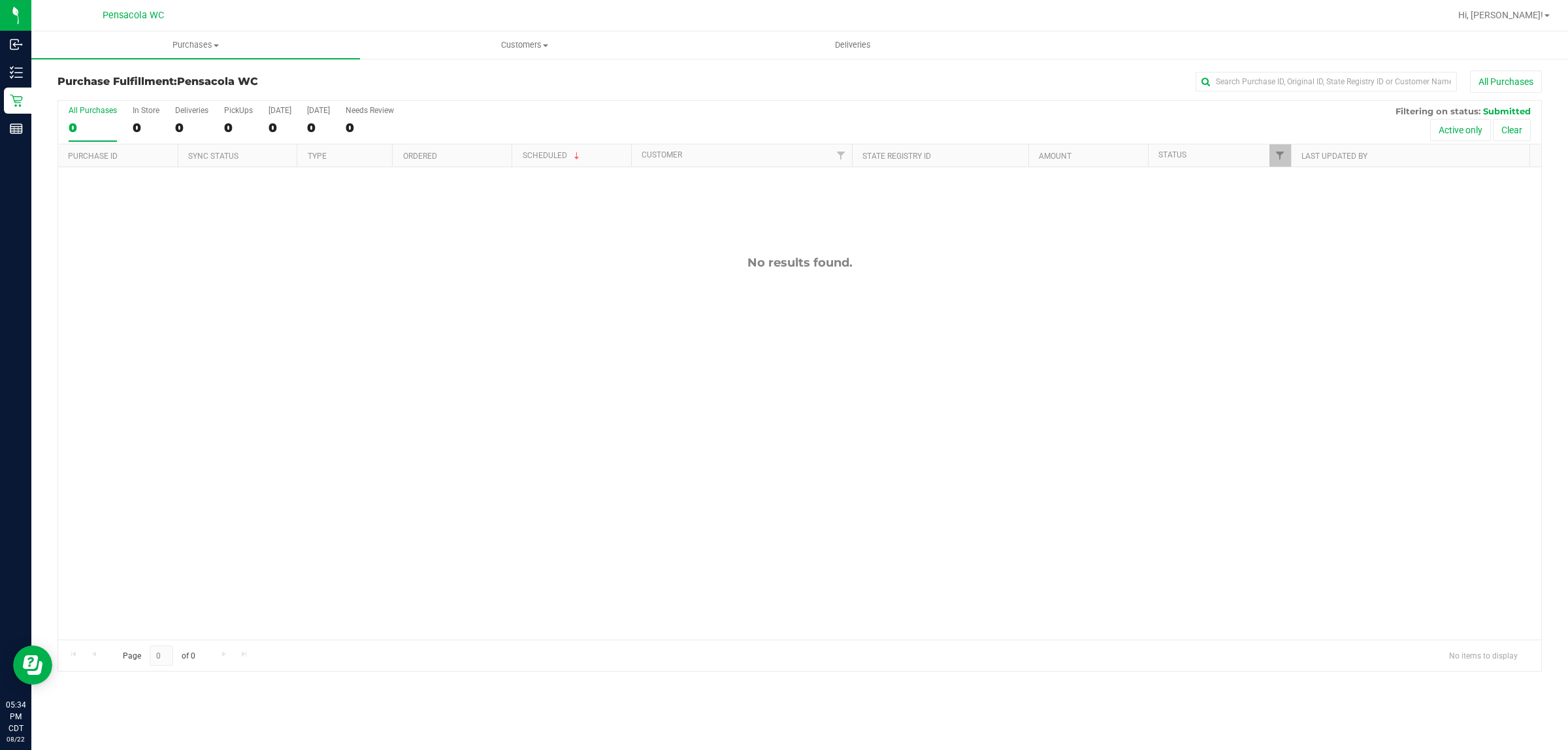
drag, startPoint x: 691, startPoint y: 690, endPoint x: 383, endPoint y: 497, distance: 363.5
click at [690, 688] on div "Purchases Summary of purchases Fulfillment All purchases Customers All customer…" at bounding box center [799, 391] width 1537 height 719
click at [157, 412] on div "No results found." at bounding box center [800, 447] width 1483 height 560
